Goal: Navigation & Orientation: Find specific page/section

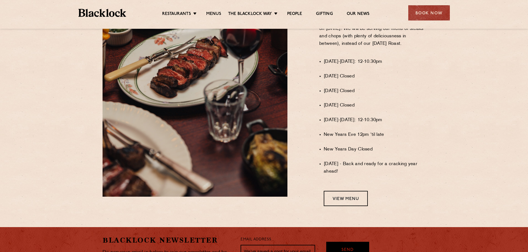
scroll to position [317, 0]
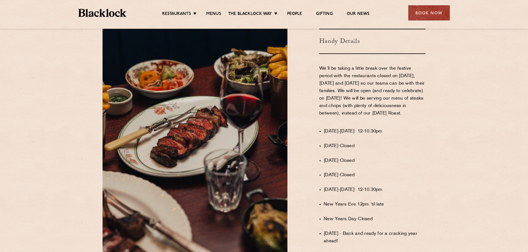
click at [83, 13] on img at bounding box center [102, 13] width 48 height 8
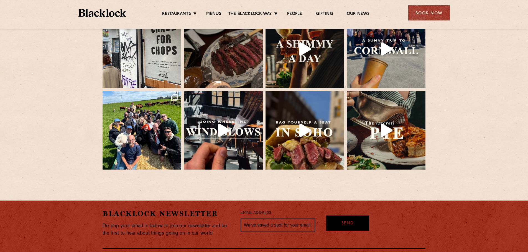
scroll to position [1234, 0]
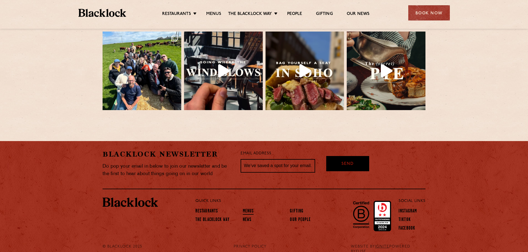
click at [245, 209] on link "Menus" at bounding box center [248, 212] width 11 height 6
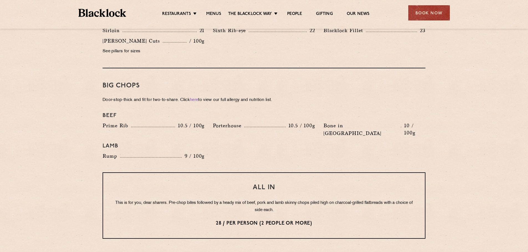
scroll to position [568, 0]
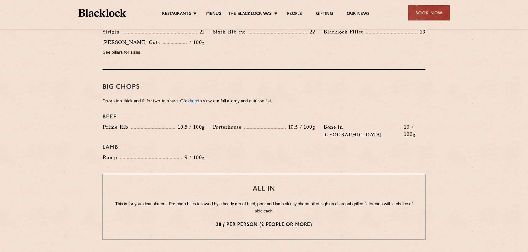
click at [197, 99] on link "here" at bounding box center [194, 101] width 8 height 4
